Goal: Information Seeking & Learning: Get advice/opinions

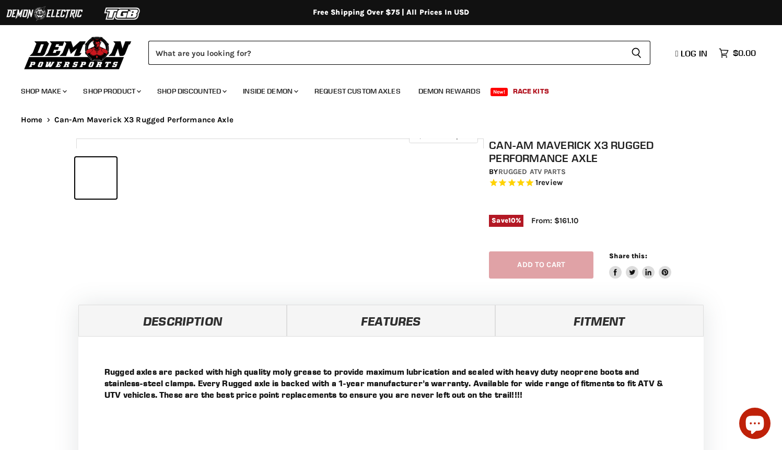
select select "******"
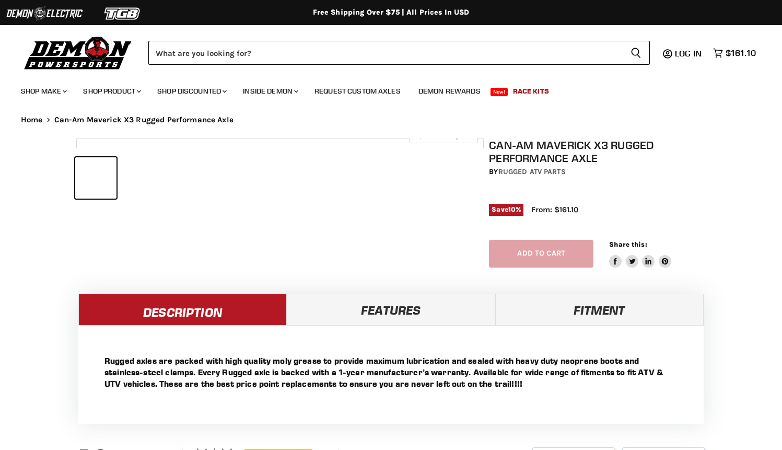
select select "******"
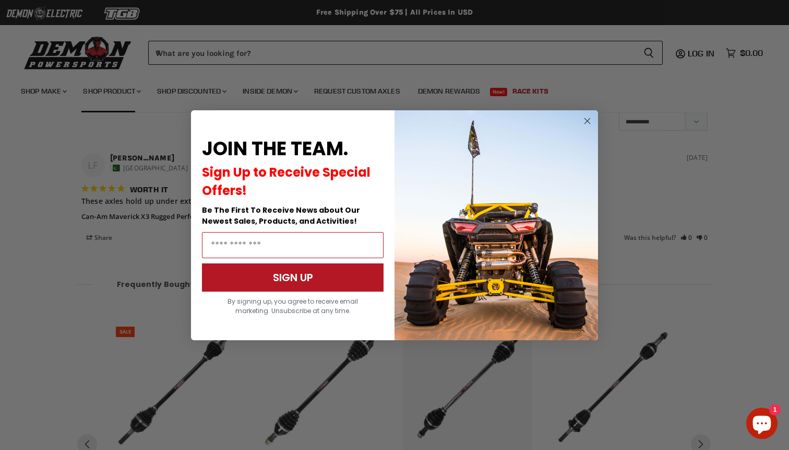
scroll to position [848, 0]
